Goal: Find specific page/section: Find specific page/section

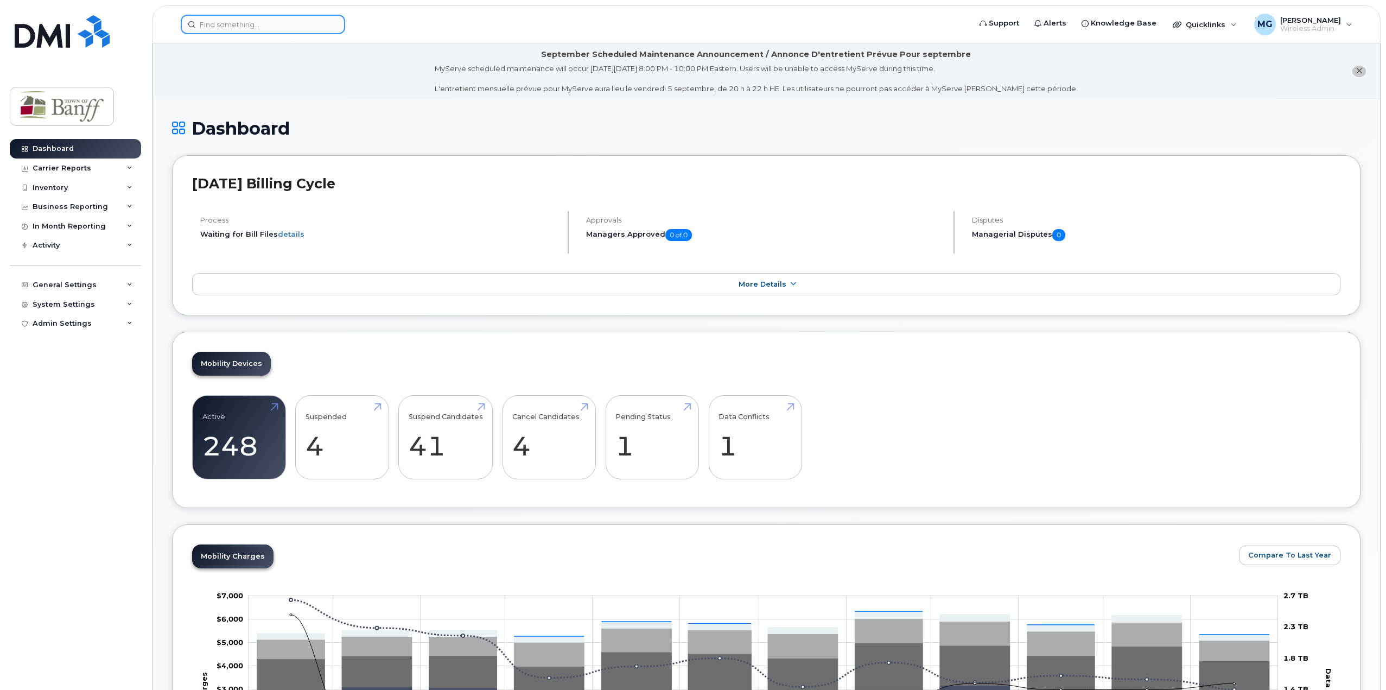
click at [254, 26] on input at bounding box center [263, 25] width 164 height 20
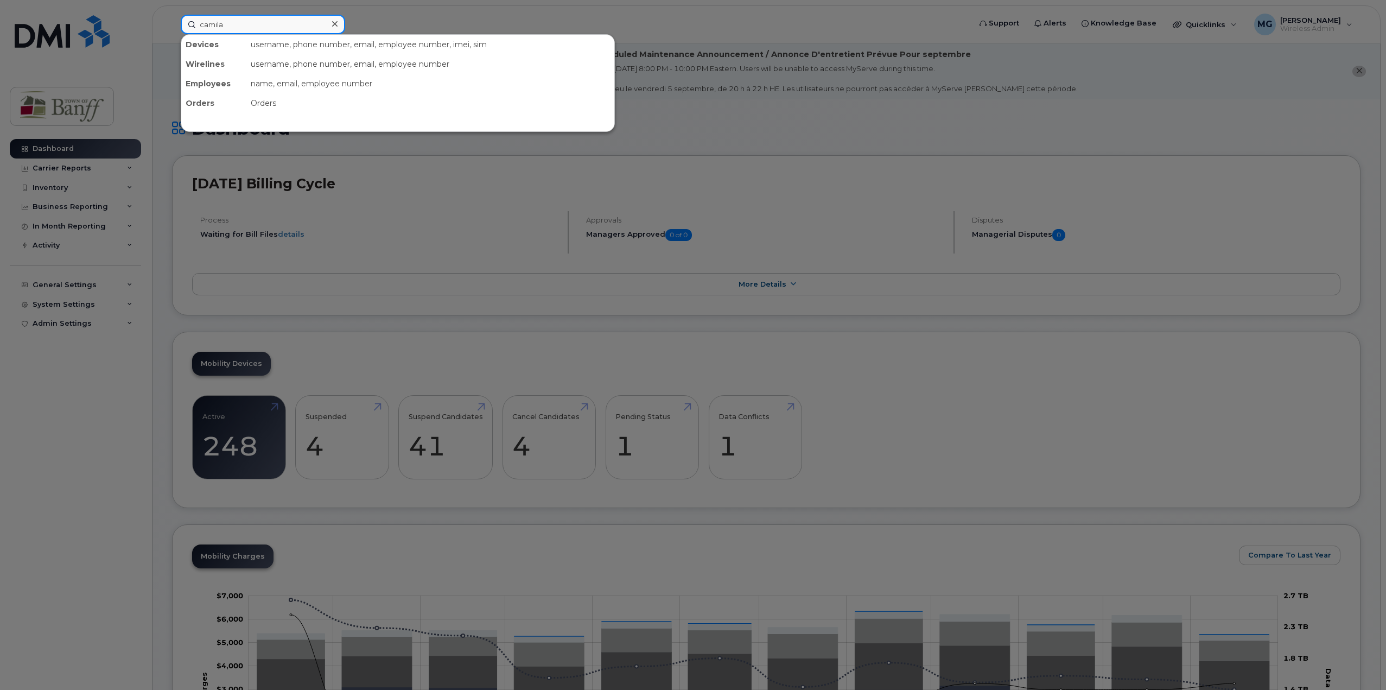
type input "camila"
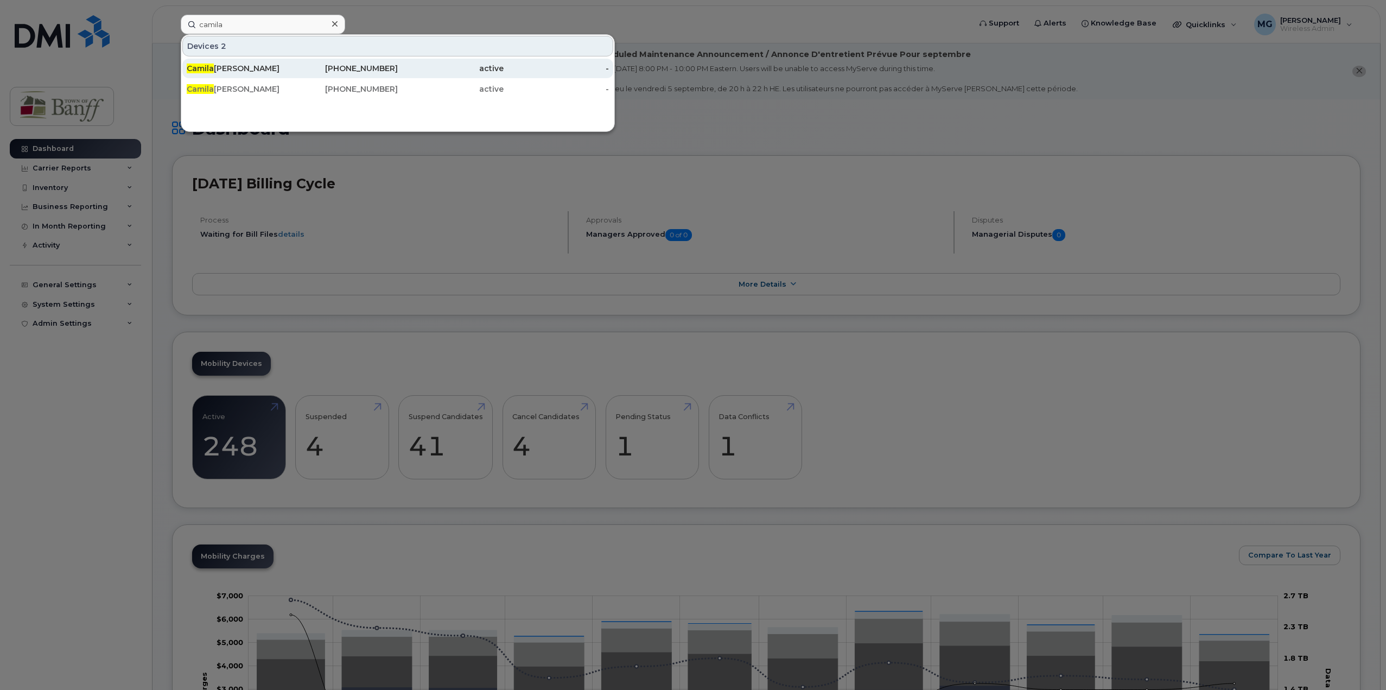
click at [379, 67] on div "[PHONE_NUMBER]" at bounding box center [346, 68] width 106 height 11
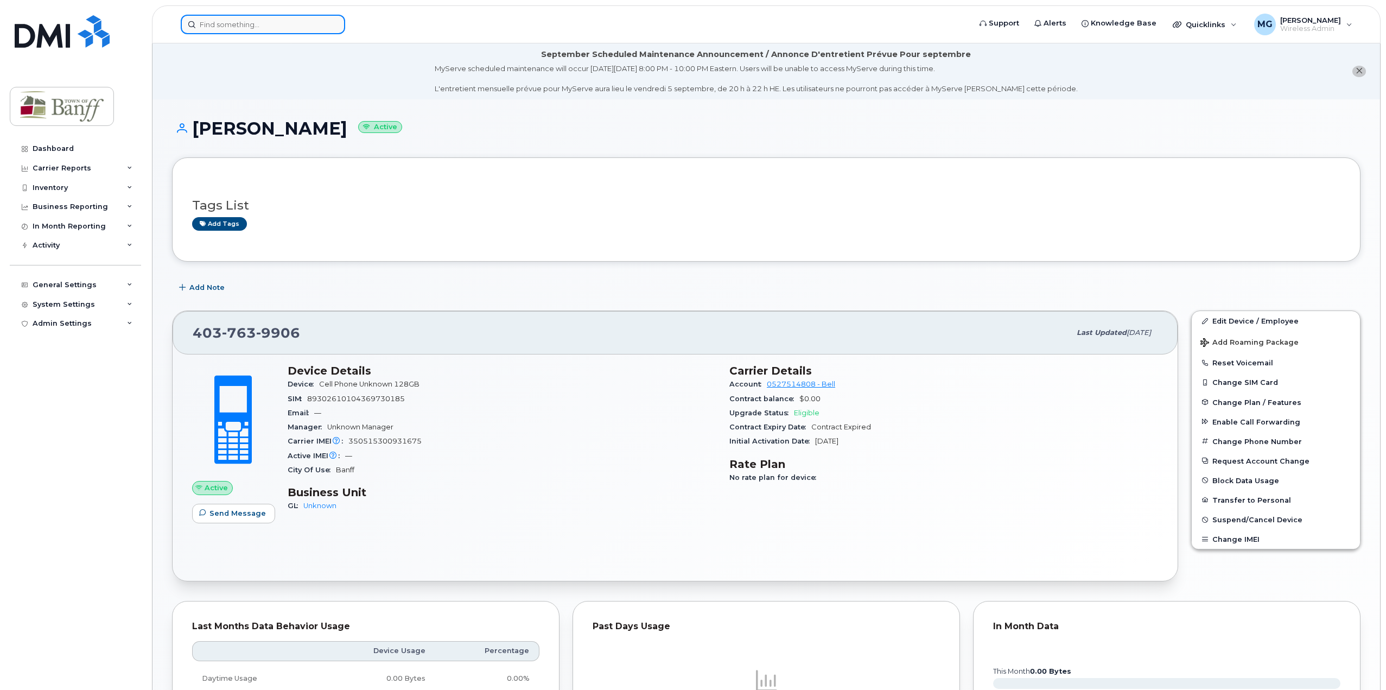
click at [226, 26] on input at bounding box center [263, 25] width 164 height 20
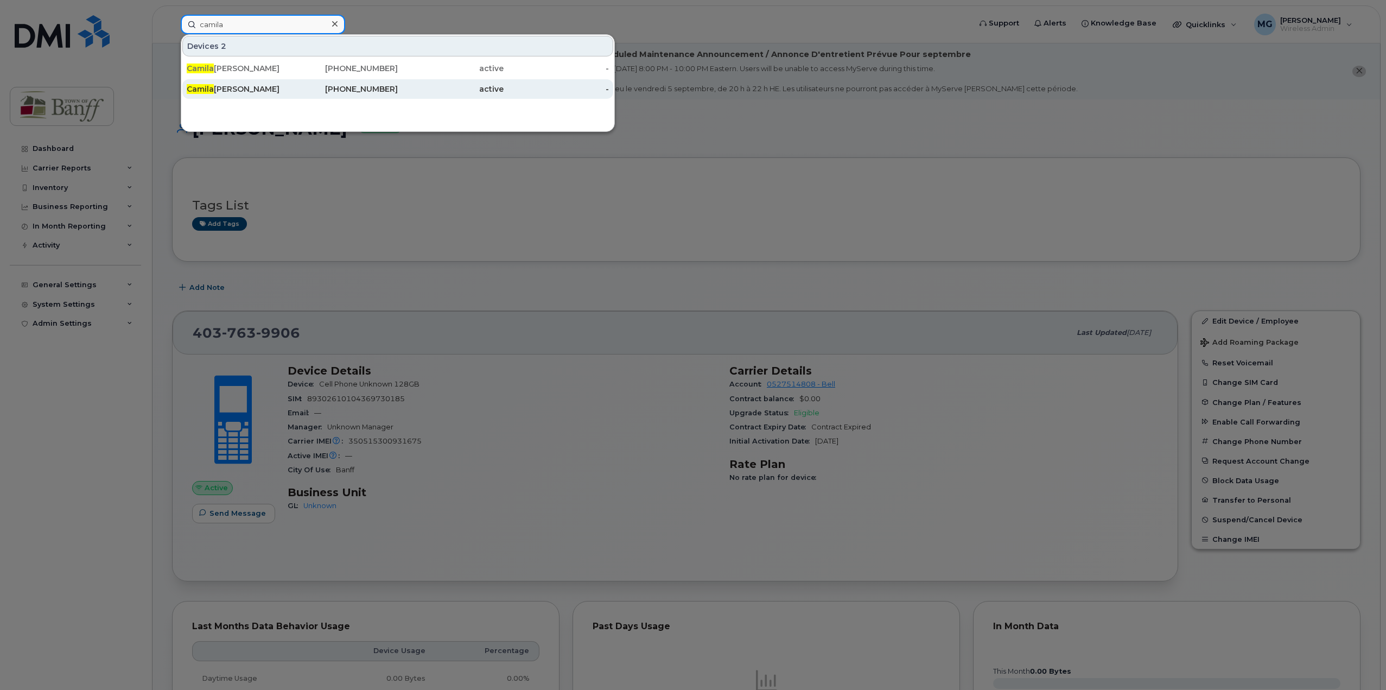
type input "camila"
click at [240, 87] on div "Camila Cordovez" at bounding box center [240, 89] width 106 height 11
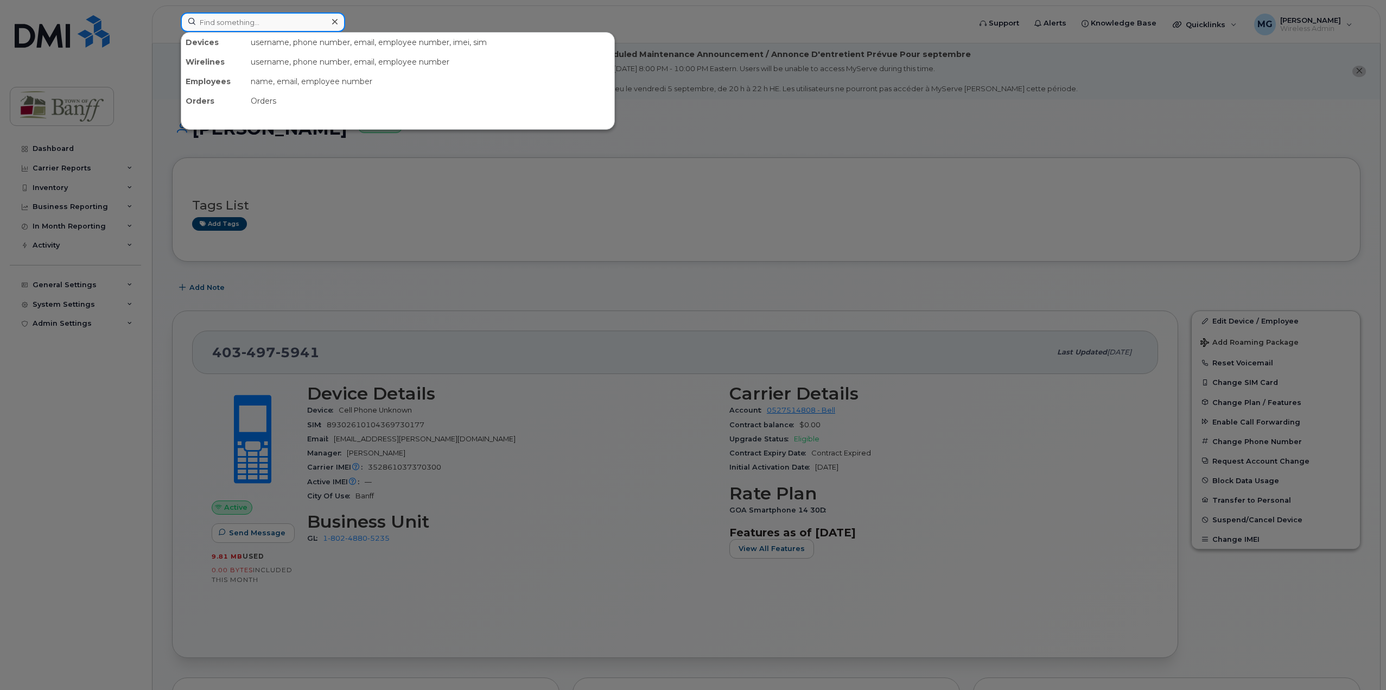
click at [246, 24] on input at bounding box center [263, 22] width 164 height 20
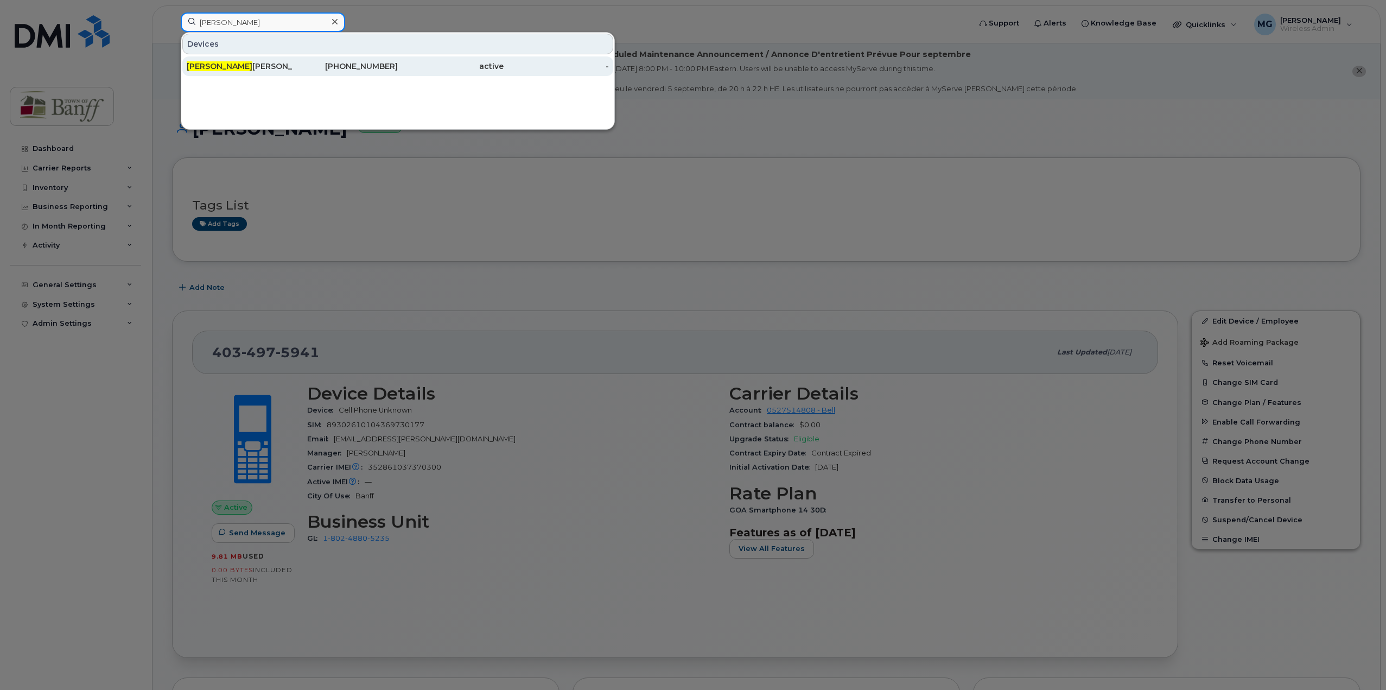
type input "sarah"
click at [244, 64] on div "Sarah Cowan" at bounding box center [240, 66] width 106 height 11
